Goal: Task Accomplishment & Management: Manage account settings

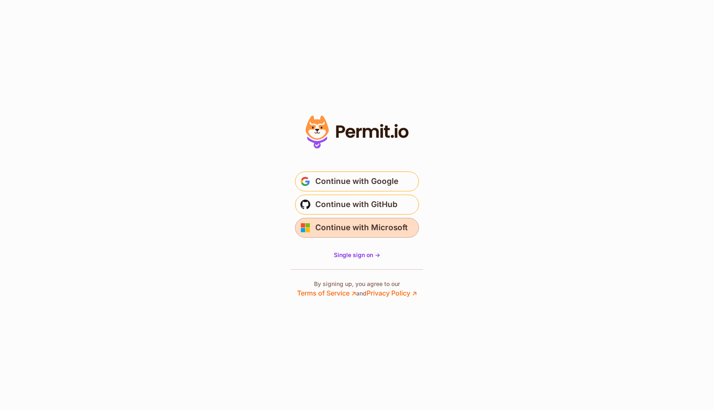
click at [321, 228] on span "Continue with Microsoft" at bounding box center [361, 227] width 93 height 13
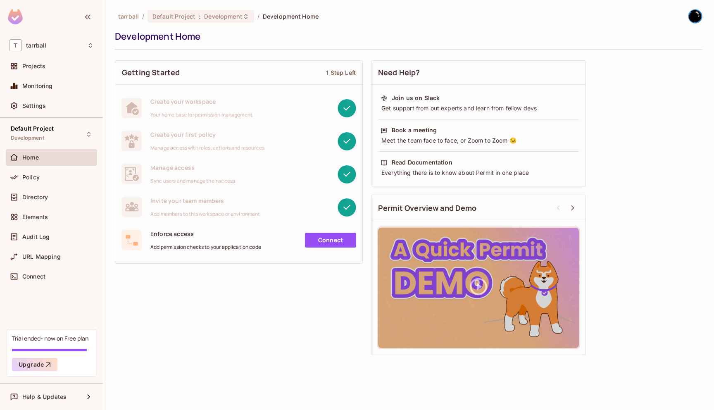
click at [138, 17] on span "tarrball" at bounding box center [128, 16] width 21 height 8
click at [126, 16] on span "tarrball" at bounding box center [128, 16] width 21 height 8
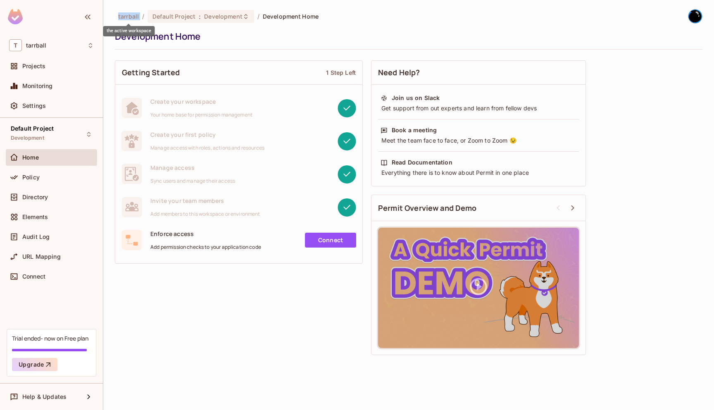
click at [126, 16] on span "tarrball" at bounding box center [128, 16] width 21 height 8
click at [55, 37] on div "T tarrball" at bounding box center [51, 45] width 91 height 19
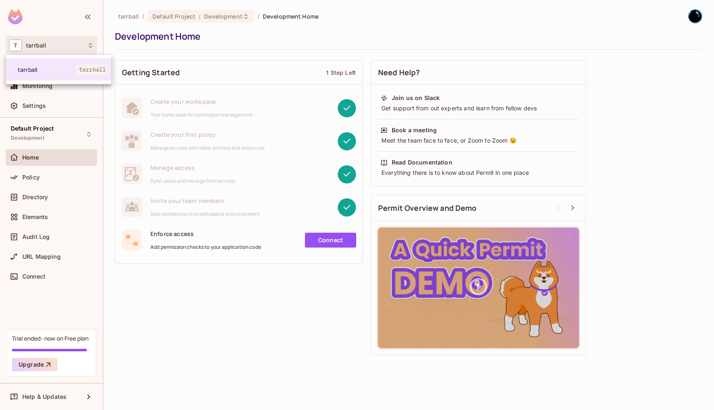
click at [40, 272] on div at bounding box center [357, 205] width 714 height 410
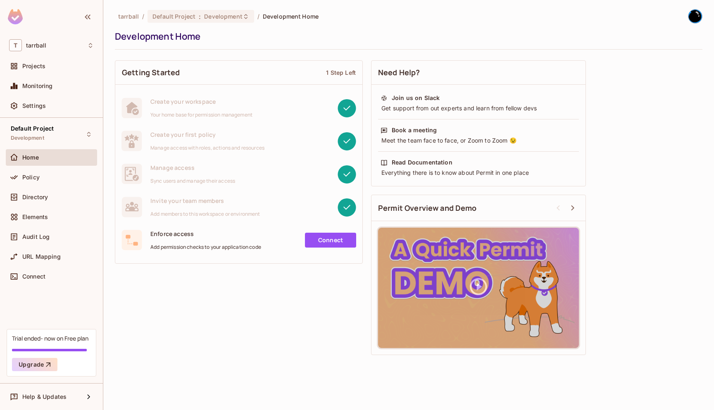
click at [40, 272] on div "Connect" at bounding box center [51, 277] width 85 height 10
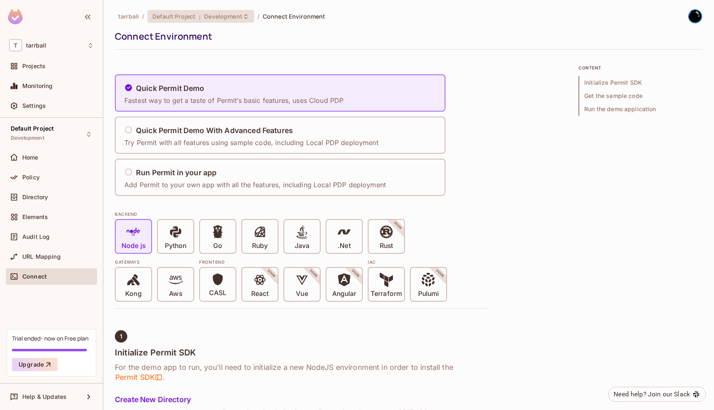
click at [173, 17] on span "Default Project" at bounding box center [174, 16] width 43 height 8
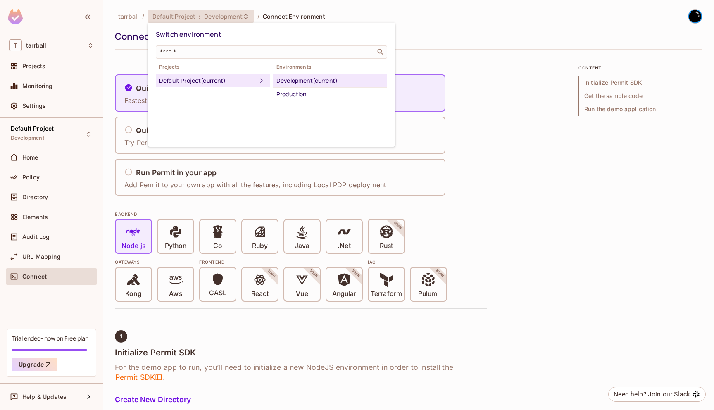
click at [127, 13] on div at bounding box center [357, 205] width 714 height 410
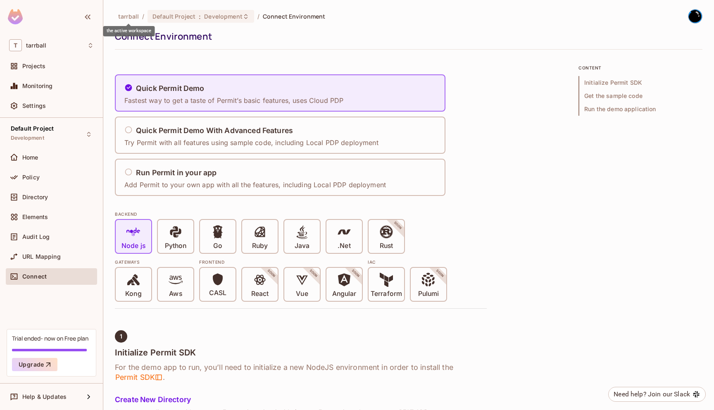
click at [127, 13] on span "tarrball" at bounding box center [128, 16] width 21 height 8
click at [179, 9] on div "tarrball / Default Project : Development / Connect Environment" at bounding box center [220, 16] width 210 height 14
click at [54, 103] on div "Settings" at bounding box center [58, 106] width 72 height 7
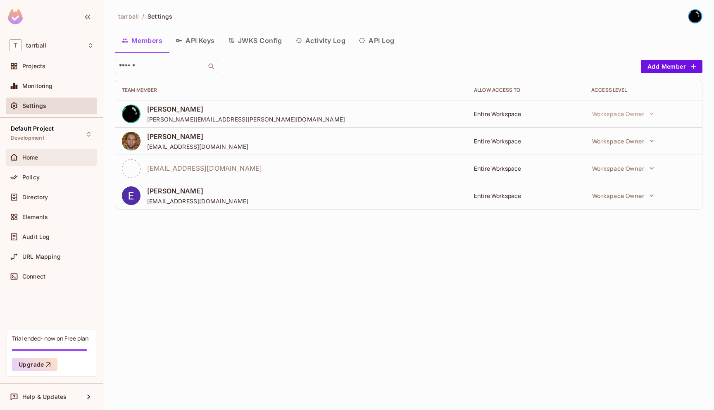
click at [24, 150] on div "Home" at bounding box center [51, 157] width 91 height 17
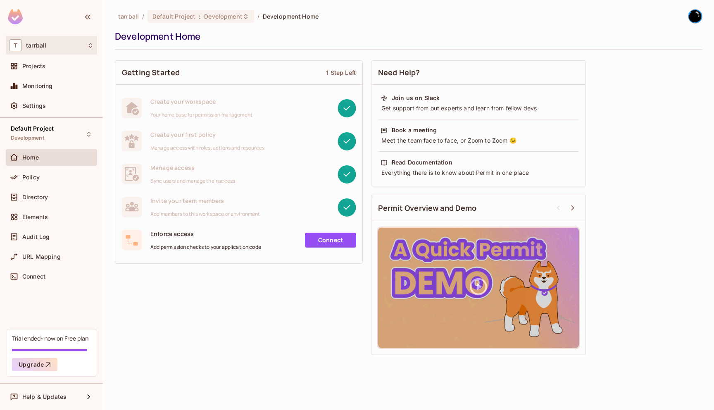
click at [55, 49] on div "T tarrball" at bounding box center [51, 45] width 85 height 12
click at [51, 63] on li "tarrball tarrball" at bounding box center [58, 69] width 105 height 22
click at [69, 45] on div "T tarrball" at bounding box center [51, 45] width 85 height 12
click at [69, 45] on div at bounding box center [357, 205] width 714 height 410
click at [196, 306] on div "Getting Started 1 Step Left Create your workspace Your home base for permission…" at bounding box center [409, 207] width 588 height 303
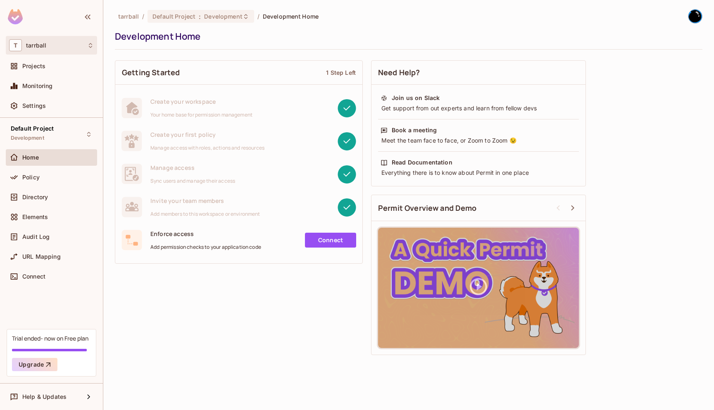
click at [57, 41] on div "T tarrball" at bounding box center [51, 45] width 85 height 12
click at [53, 67] on span "tarrball" at bounding box center [47, 70] width 58 height 8
click at [73, 191] on div "Directory" at bounding box center [51, 197] width 91 height 17
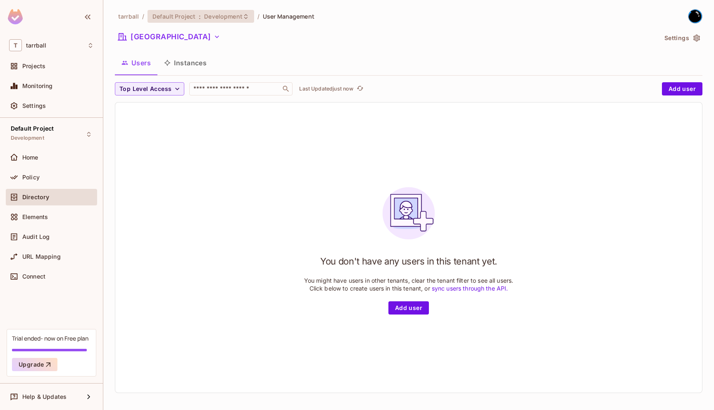
click at [214, 19] on span "Development" at bounding box center [223, 16] width 38 height 8
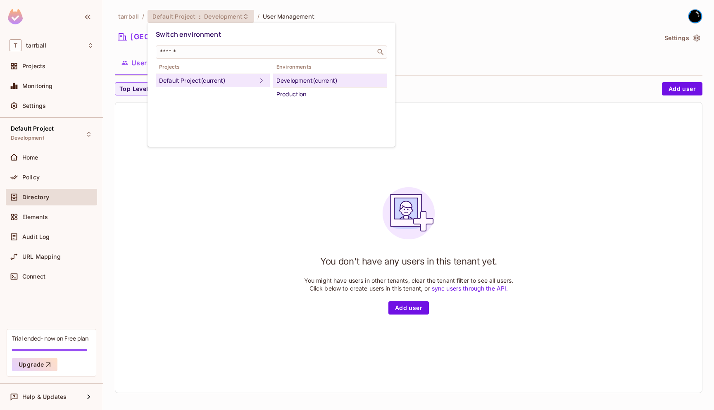
click at [184, 283] on div at bounding box center [357, 205] width 714 height 410
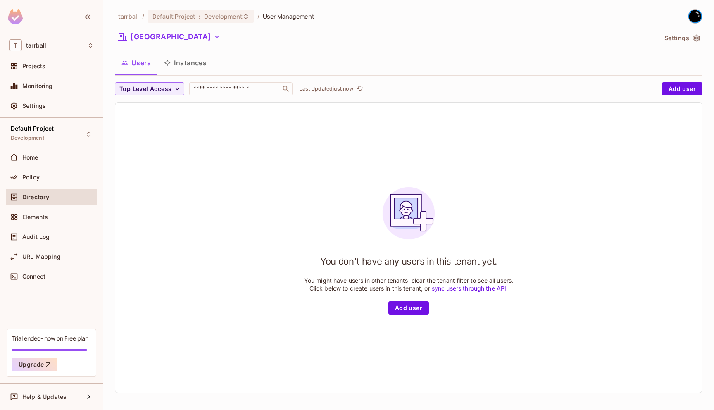
click at [694, 36] on icon "button" at bounding box center [697, 38] width 7 height 7
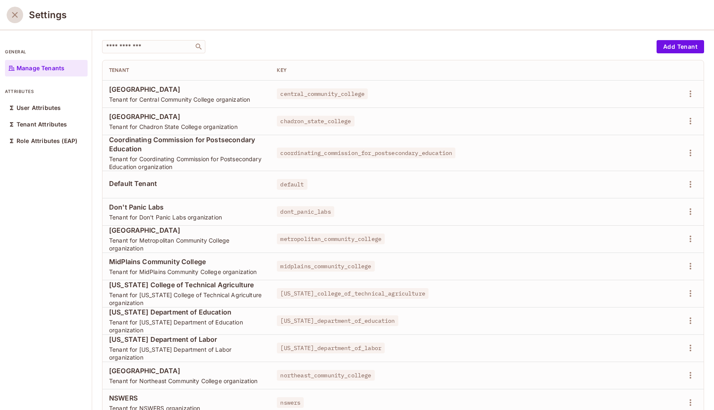
click at [17, 9] on button "close" at bounding box center [15, 15] width 17 height 17
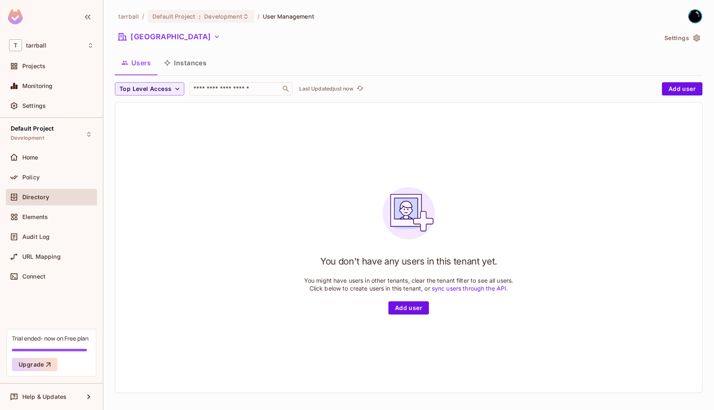
click at [694, 16] on img at bounding box center [696, 17] width 14 height 14
drag, startPoint x: 664, startPoint y: 46, endPoint x: 649, endPoint y: 32, distance: 20.8
click at [649, 32] on ul "[PERSON_NAME][EMAIL_ADDRESS][PERSON_NAME][DOMAIN_NAME] Copy Environment Key Log…" at bounding box center [721, 59] width 208 height 64
click at [649, 32] on li "[PERSON_NAME][EMAIL_ADDRESS][PERSON_NAME][DOMAIN_NAME]" at bounding box center [721, 39] width 208 height 16
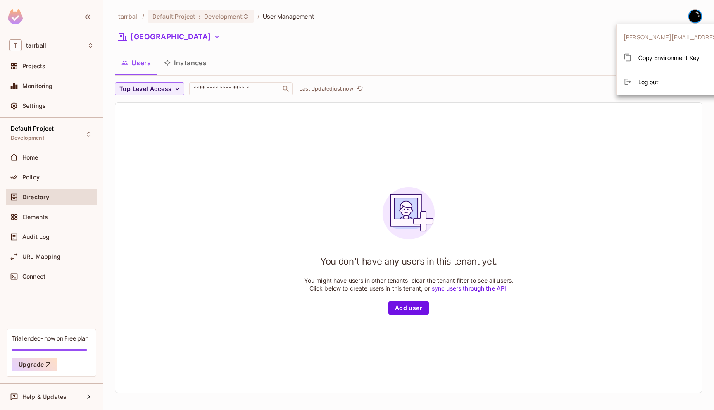
click at [649, 32] on li "[PERSON_NAME][EMAIL_ADDRESS][PERSON_NAME][DOMAIN_NAME]" at bounding box center [721, 39] width 208 height 16
